Goal: Check status: Check status

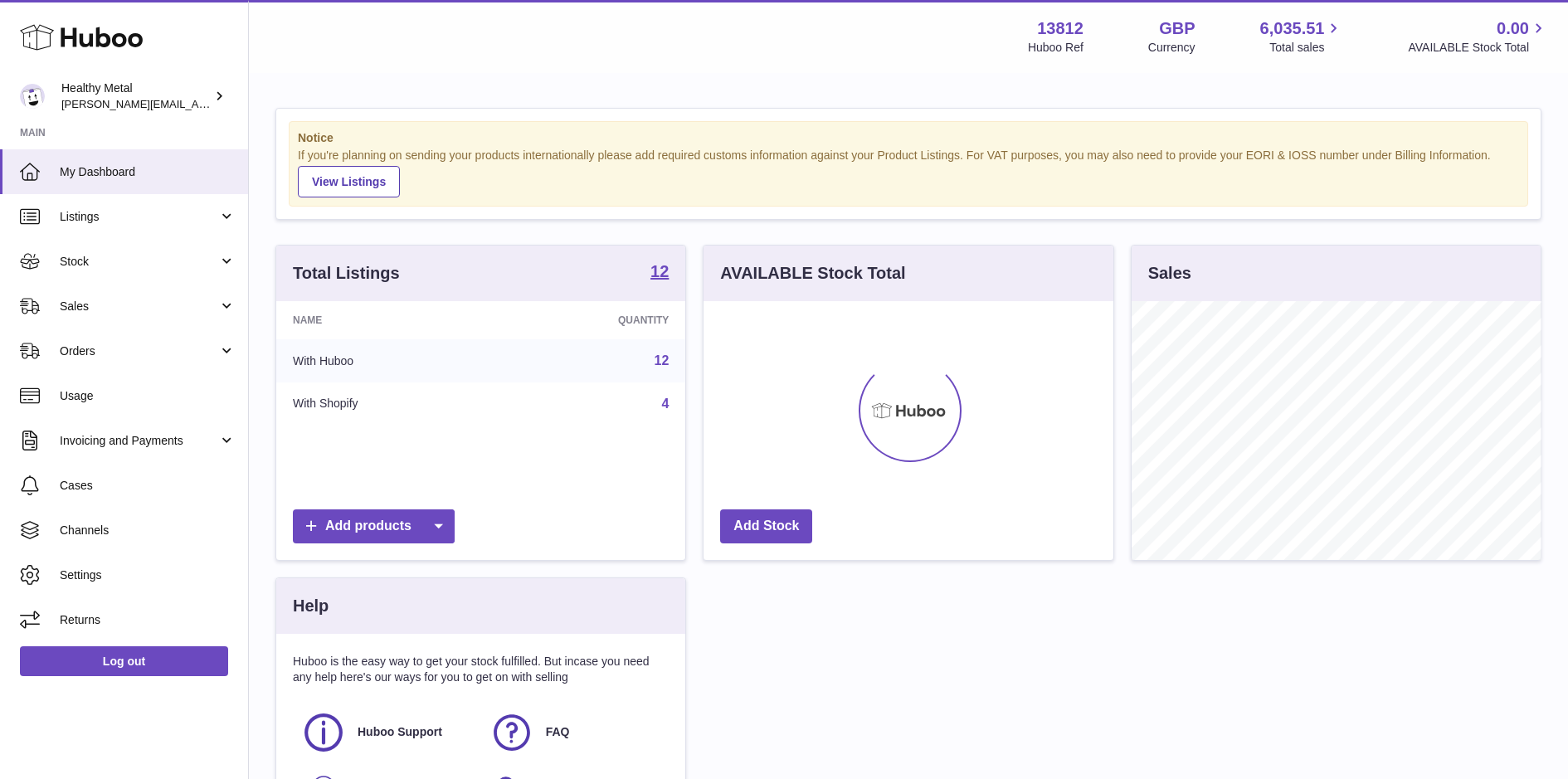
scroll to position [258, 409]
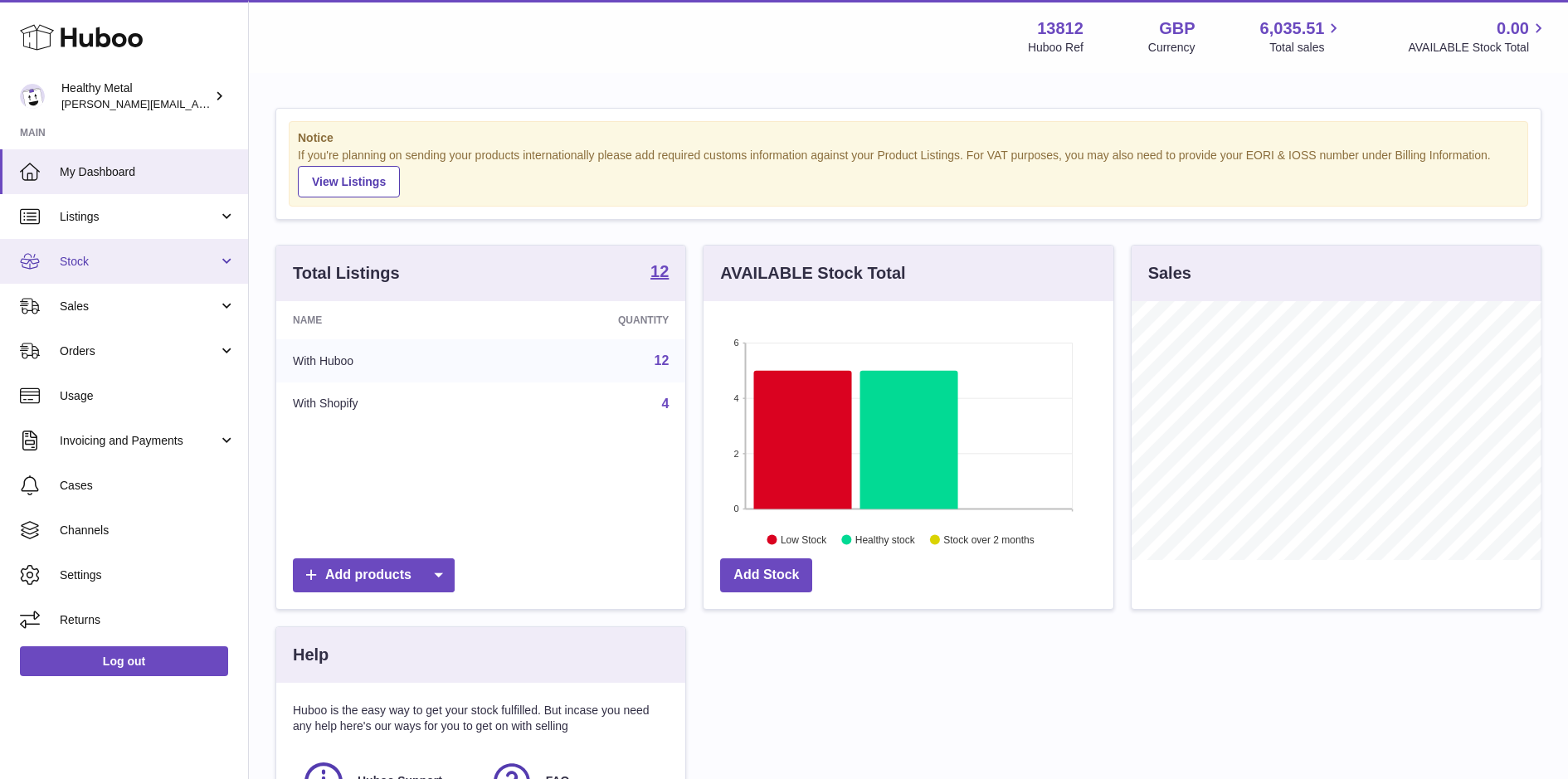
click at [157, 259] on span "Stock" at bounding box center [138, 262] width 158 height 16
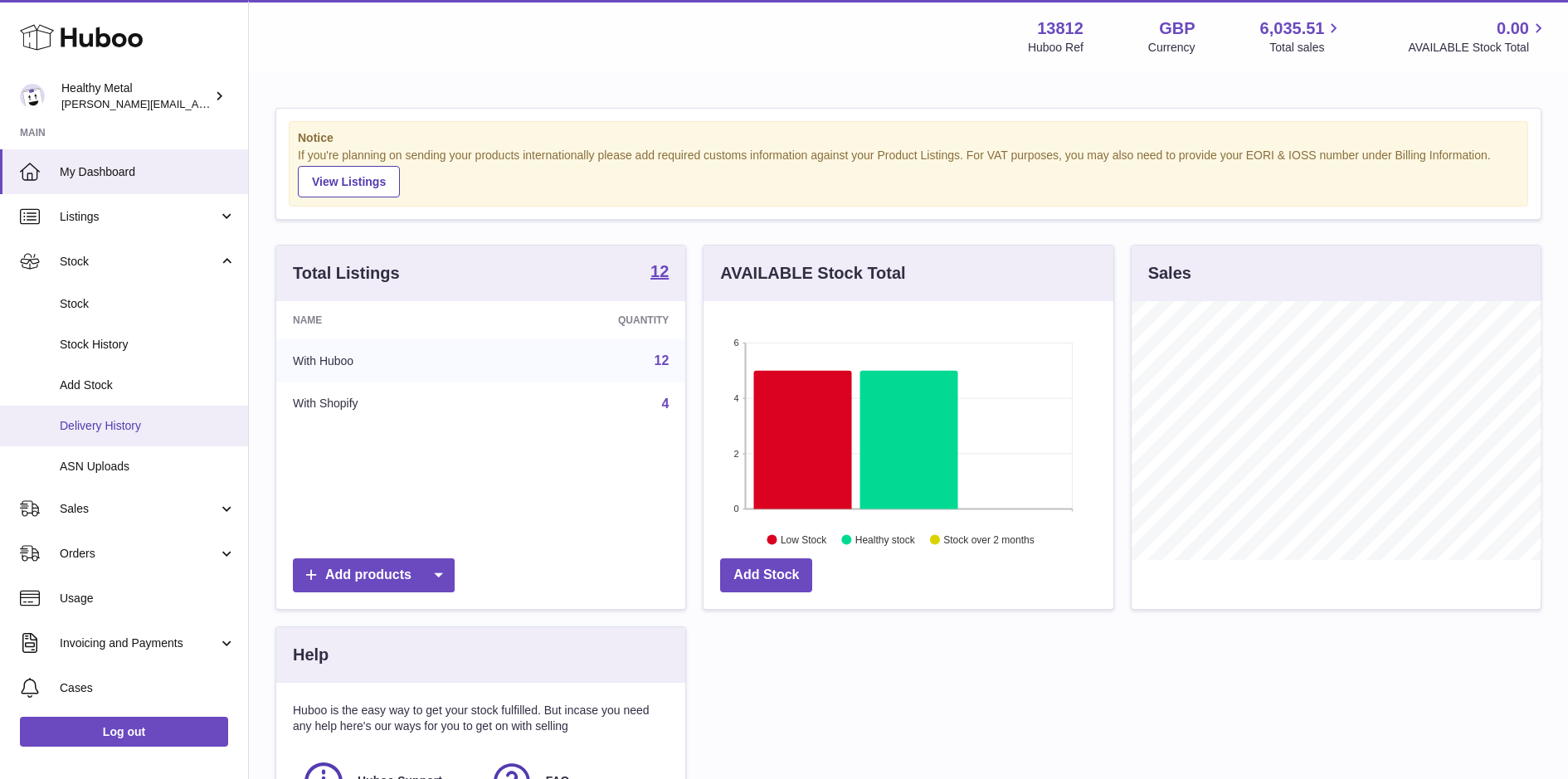
click at [118, 403] on link "Add Stock" at bounding box center [124, 385] width 248 height 41
click at [76, 431] on span "Delivery History" at bounding box center [148, 426] width 176 height 16
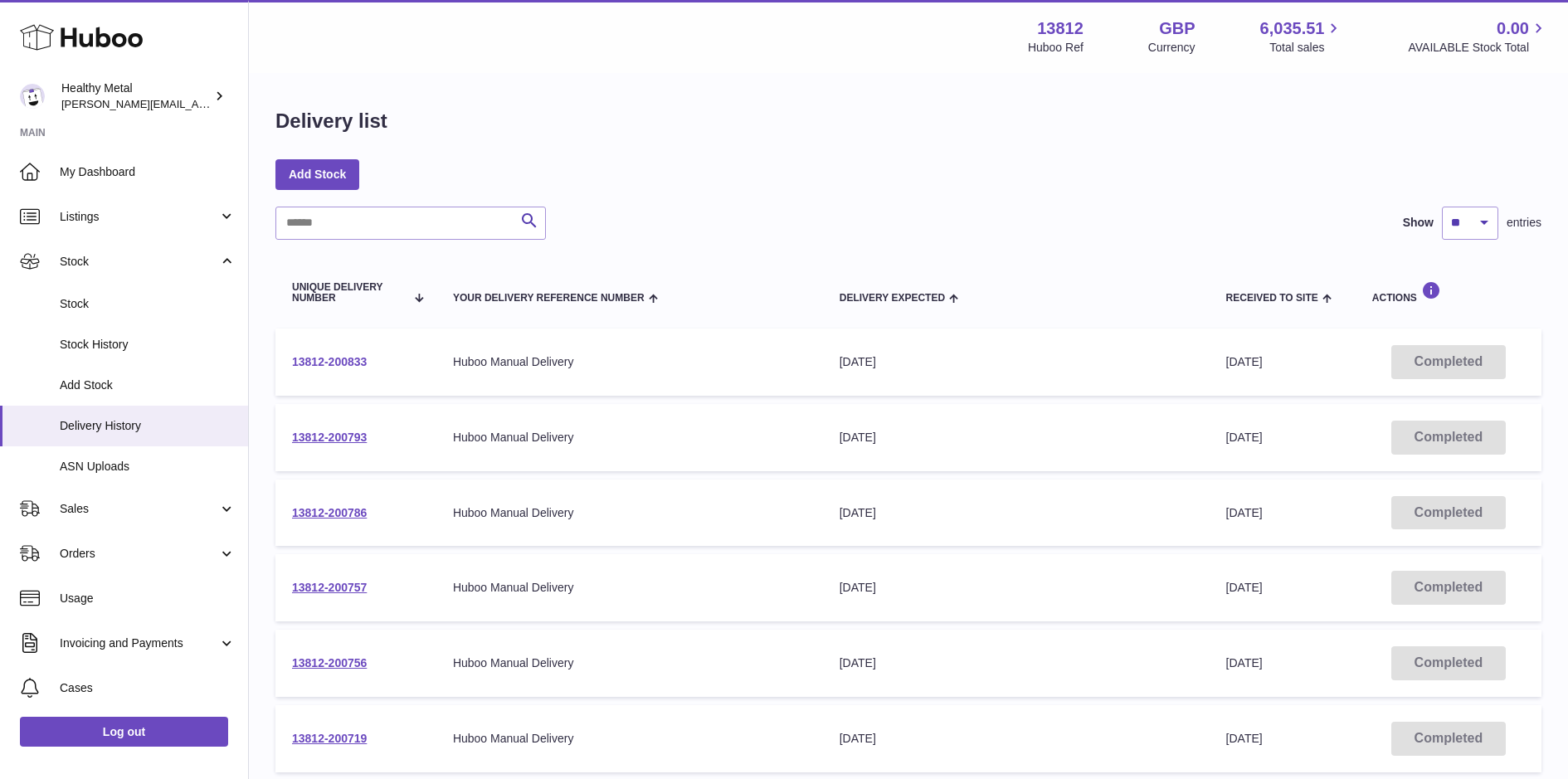
click at [343, 361] on link "13812-200833" at bounding box center [329, 361] width 74 height 13
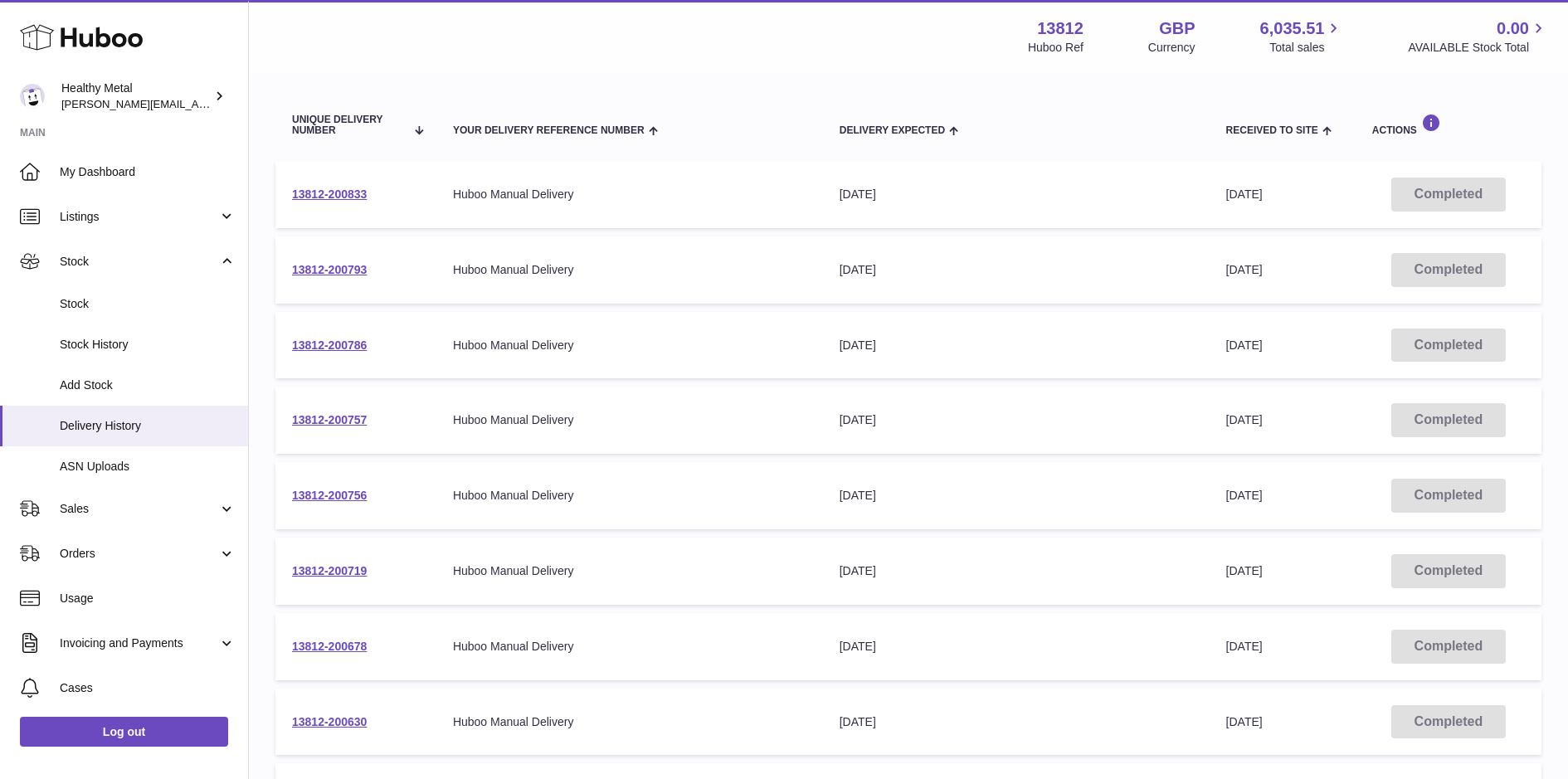
scroll to position [476, 0]
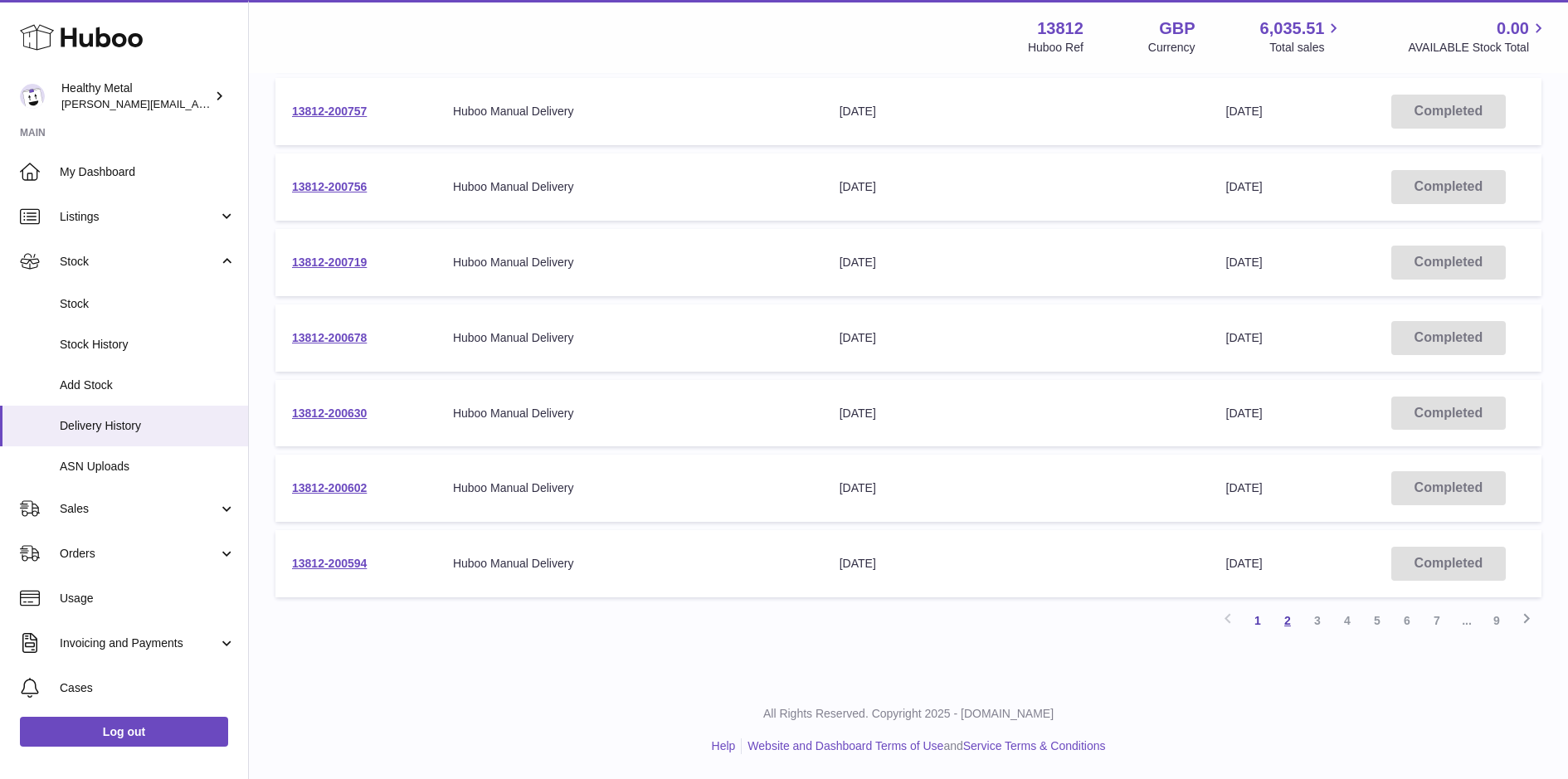
click at [1298, 616] on link "2" at bounding box center [1287, 620] width 30 height 30
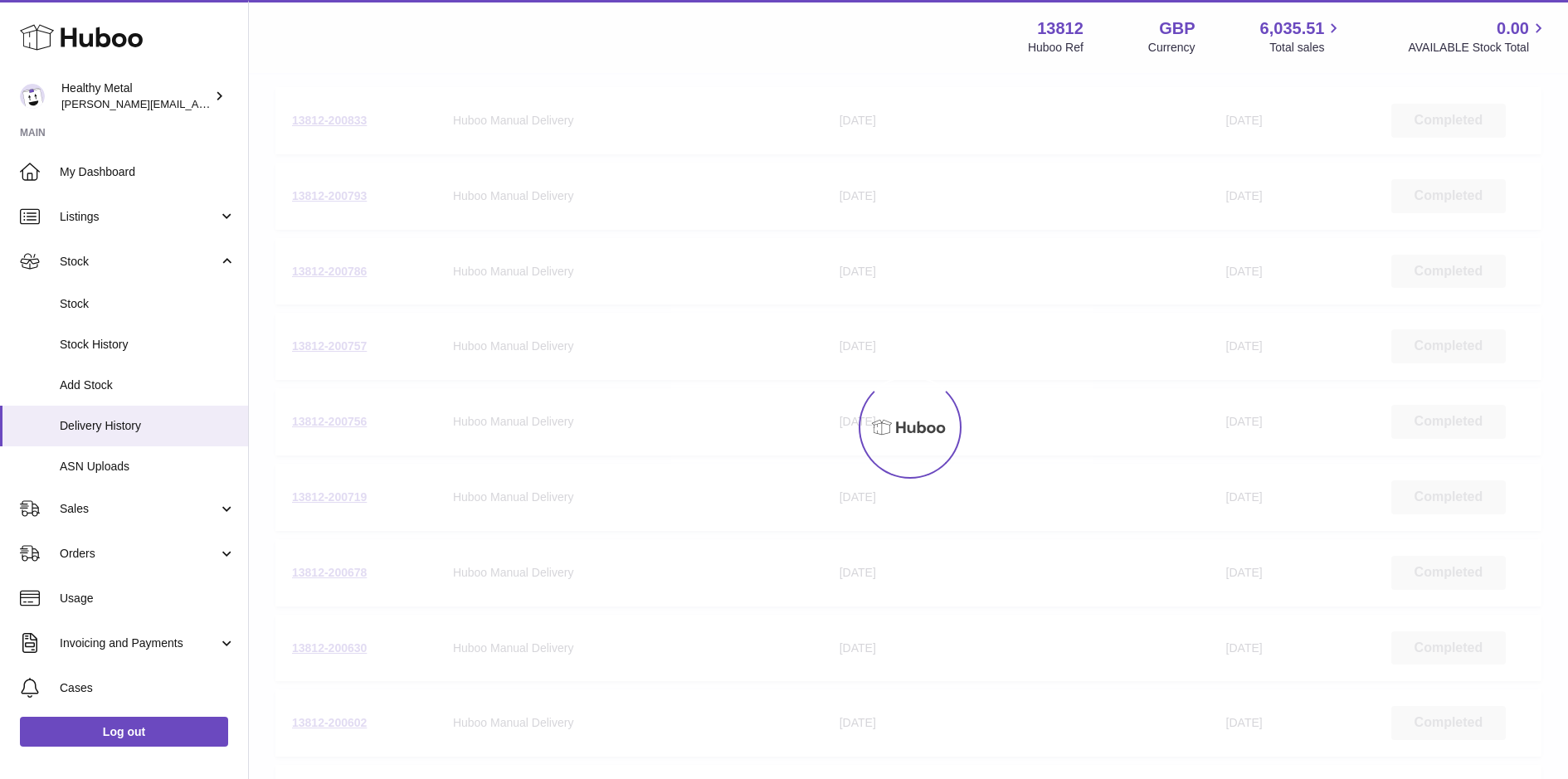
scroll to position [74, 0]
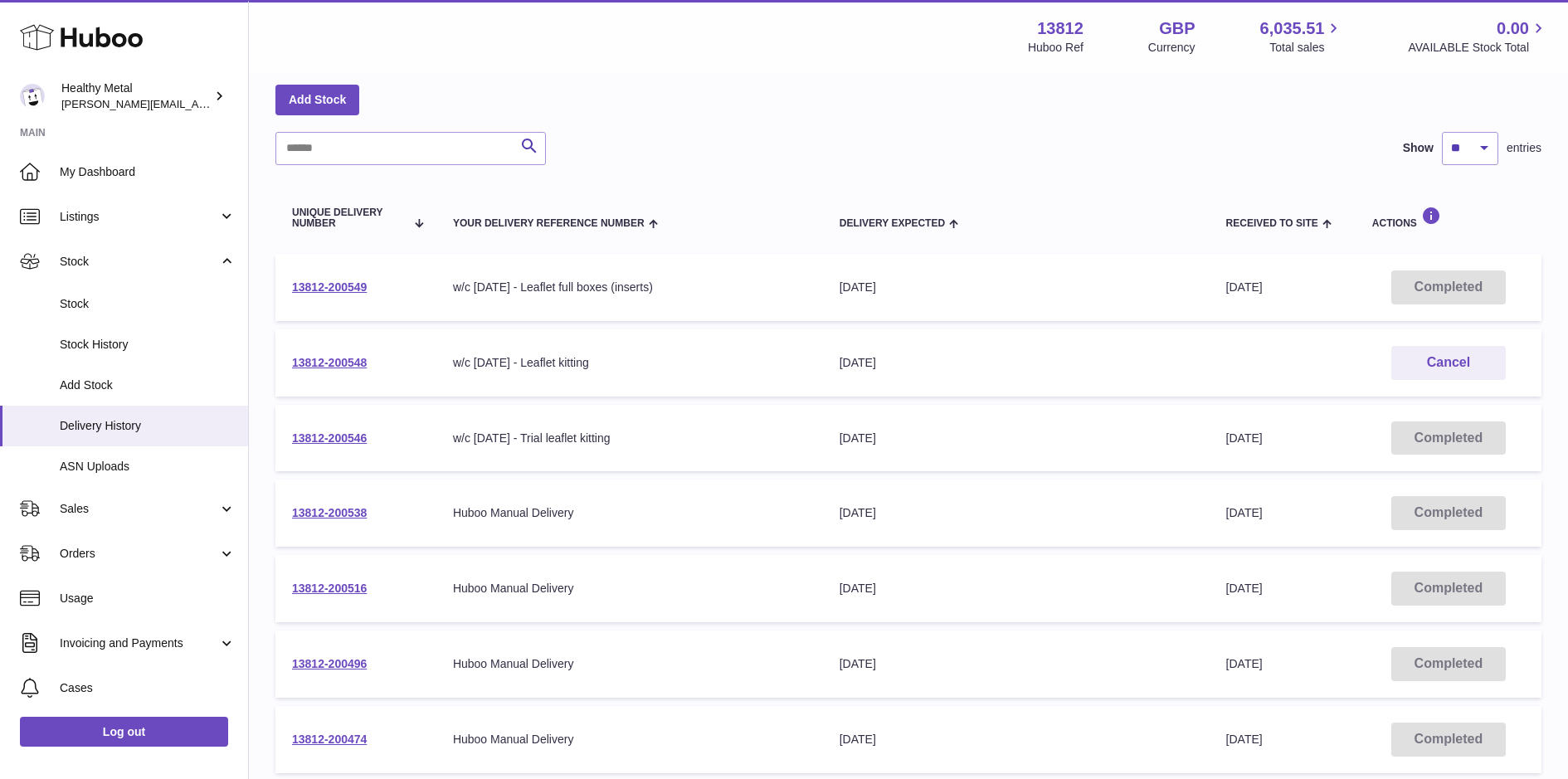
click at [342, 446] on td "13812-200546" at bounding box center [356, 439] width 161 height 67
click at [344, 440] on link "13812-200546" at bounding box center [329, 437] width 74 height 13
click at [111, 184] on link "My Dashboard" at bounding box center [124, 172] width 248 height 45
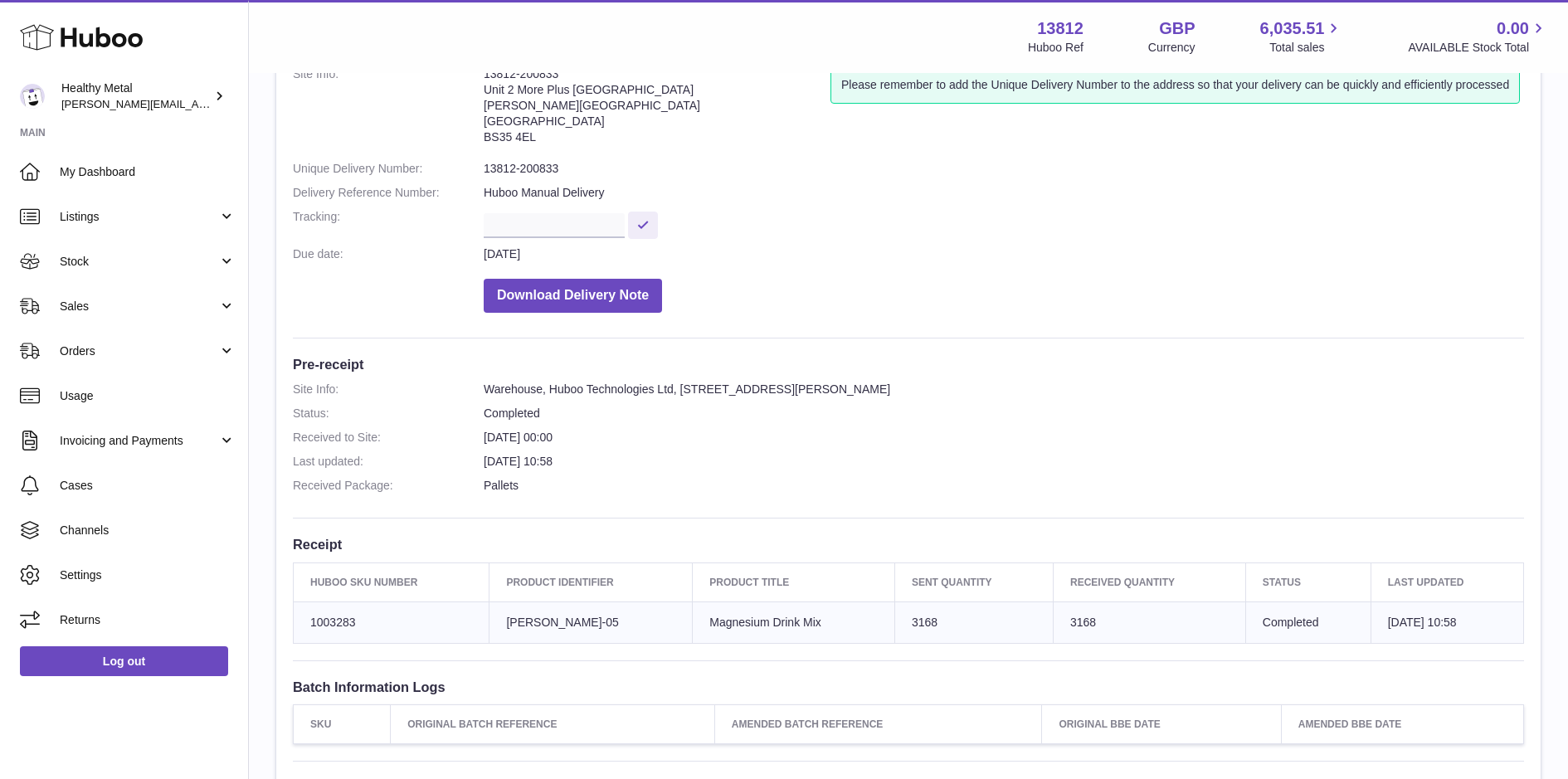
scroll to position [118, 0]
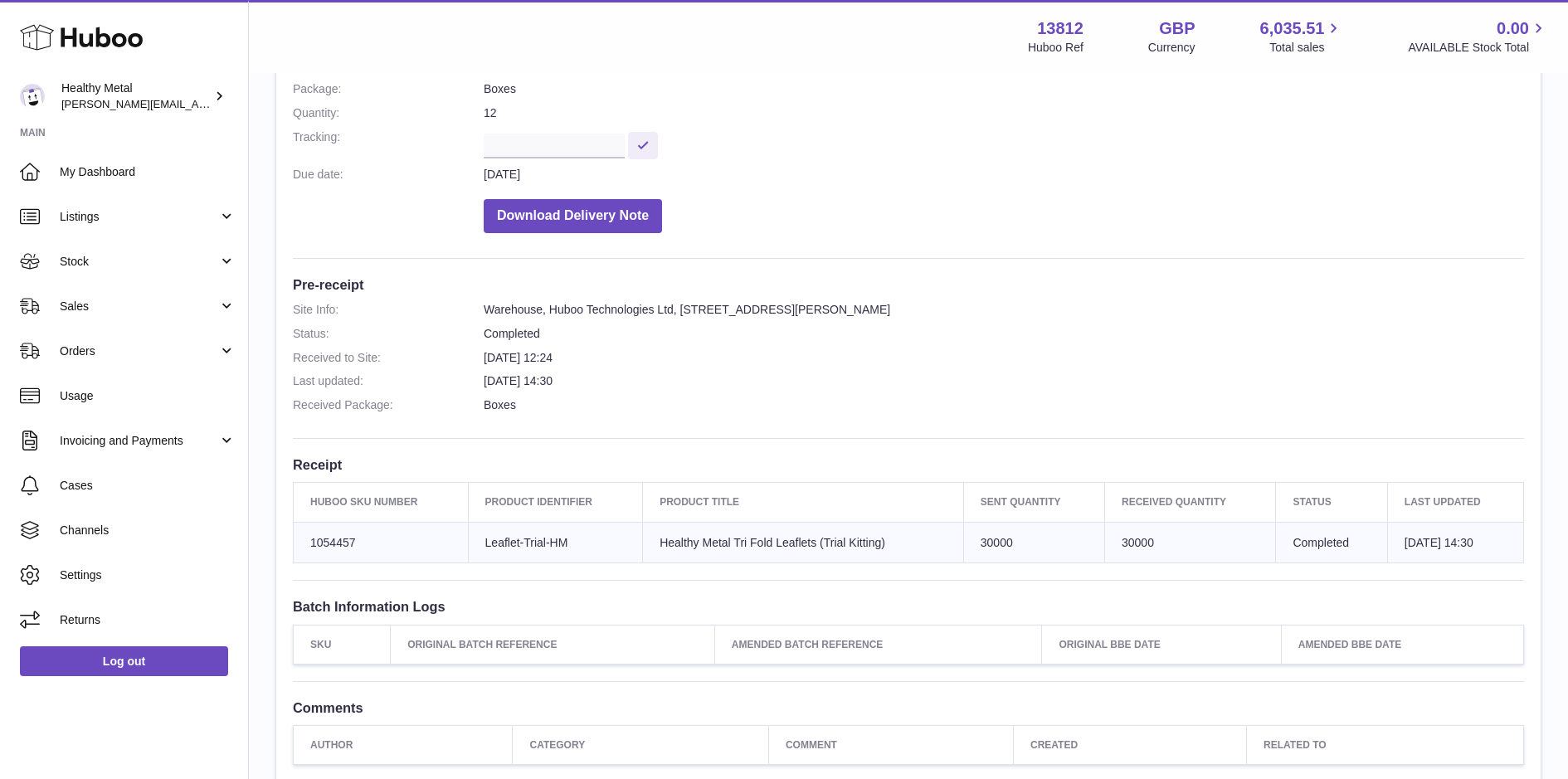
scroll to position [253, 0]
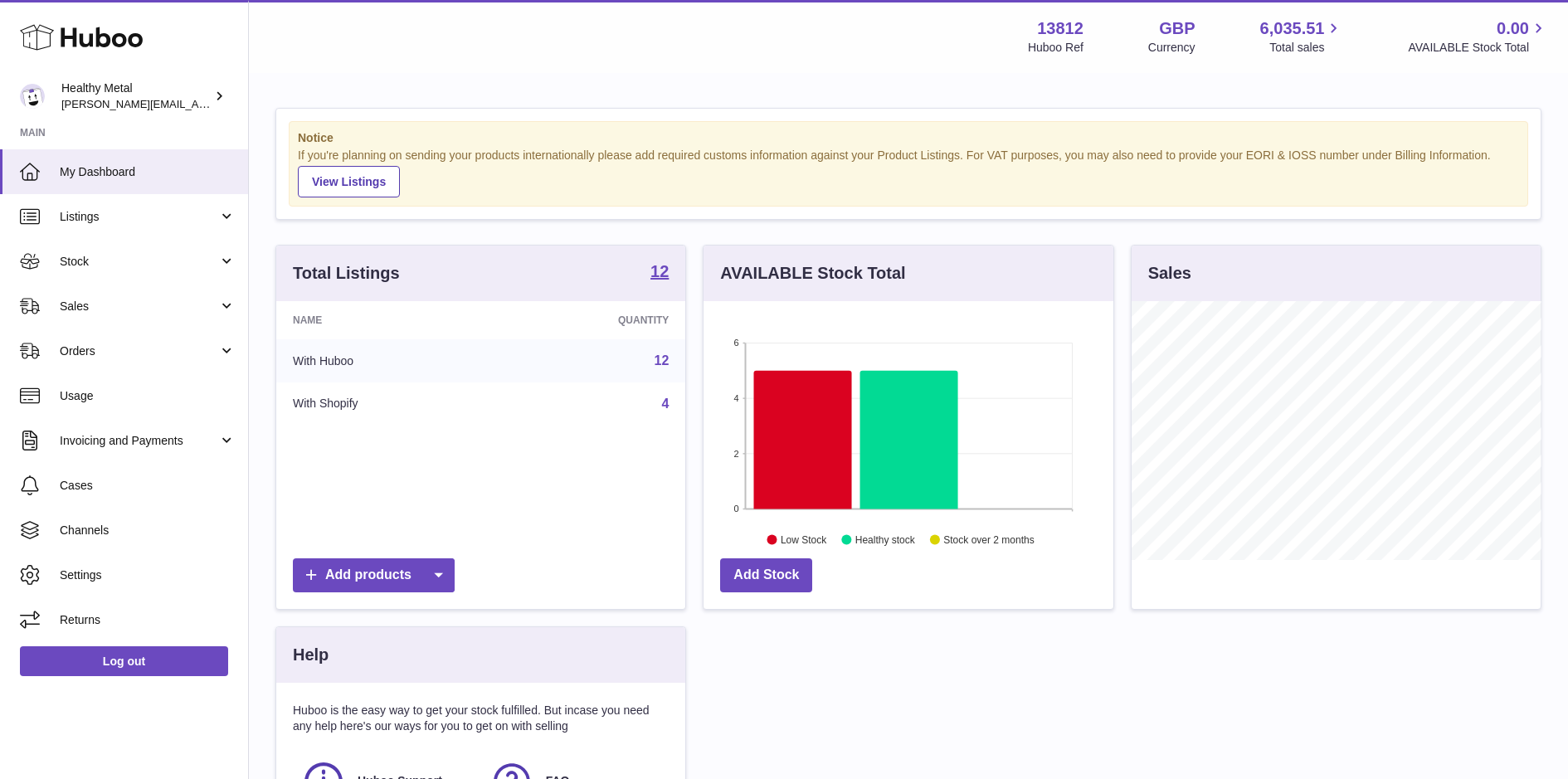
scroll to position [258, 409]
click at [98, 287] on link "Sales" at bounding box center [124, 306] width 248 height 45
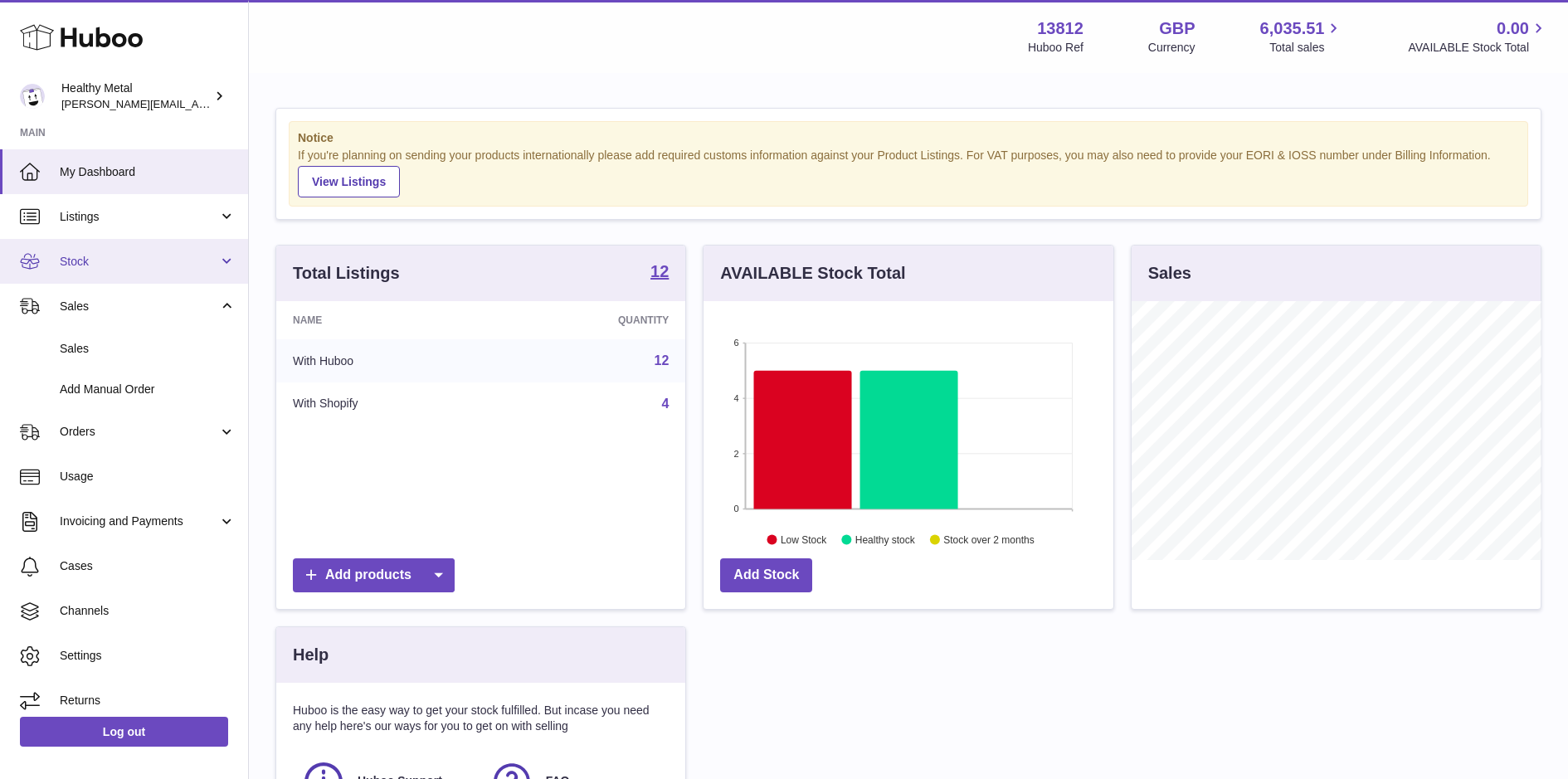
click at [84, 256] on span "Stock" at bounding box center [138, 262] width 158 height 16
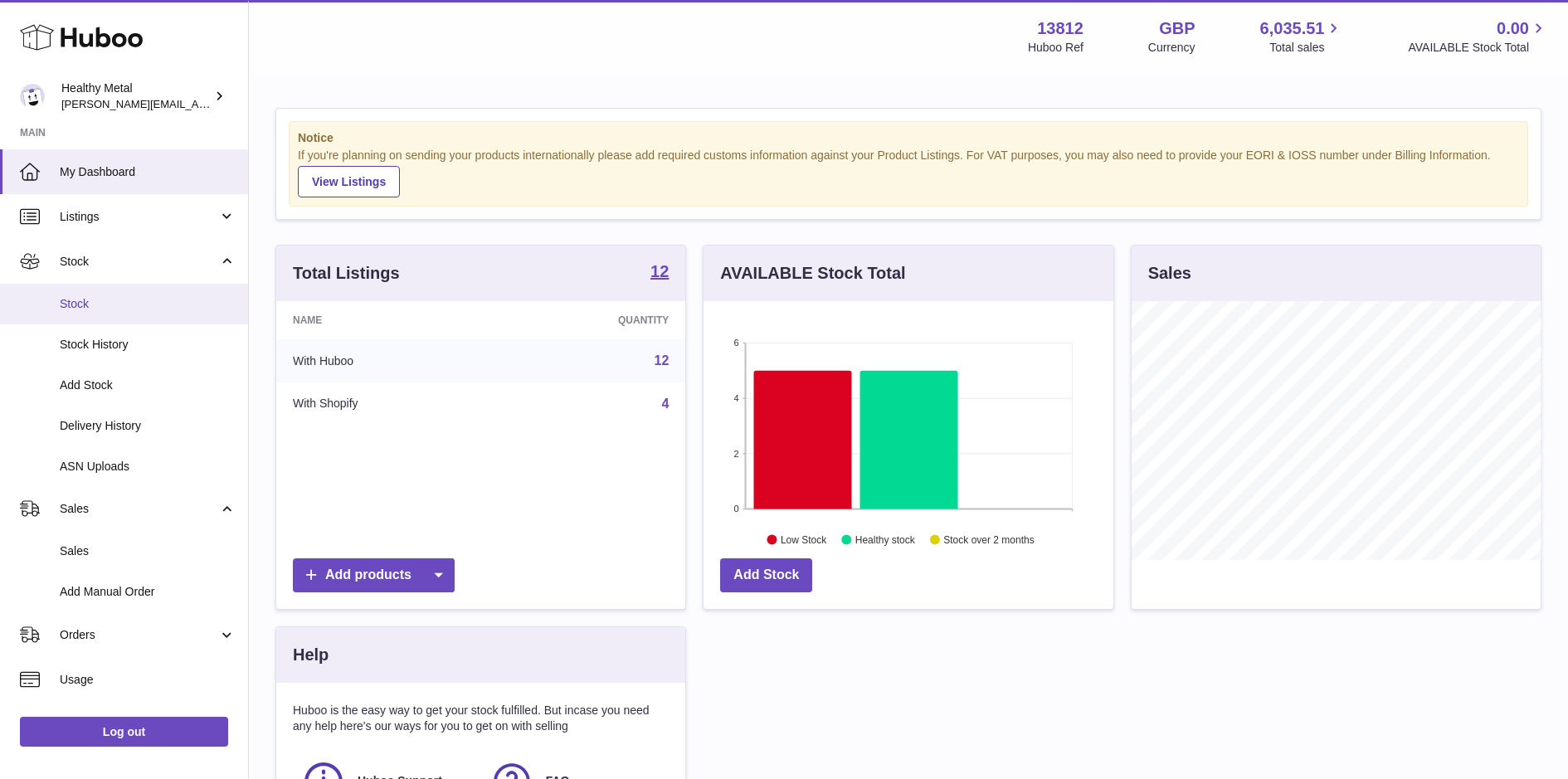
click at [83, 303] on span "Stock" at bounding box center [148, 304] width 176 height 16
